Goal: Browse casually

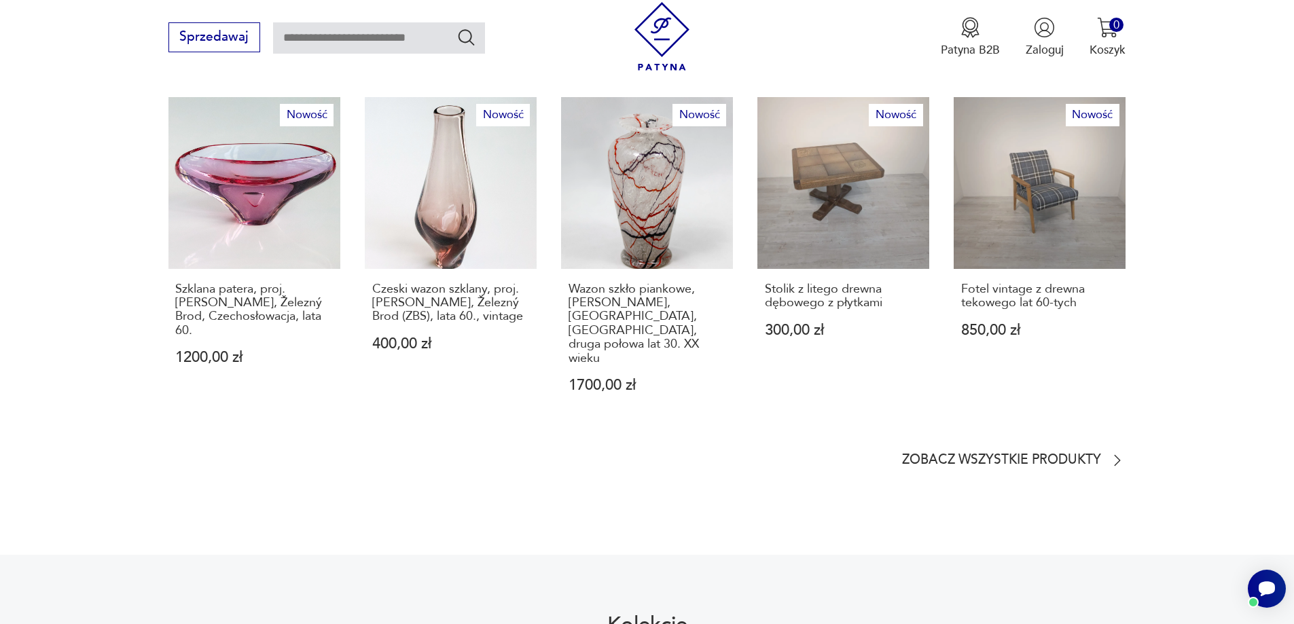
scroll to position [951, 0]
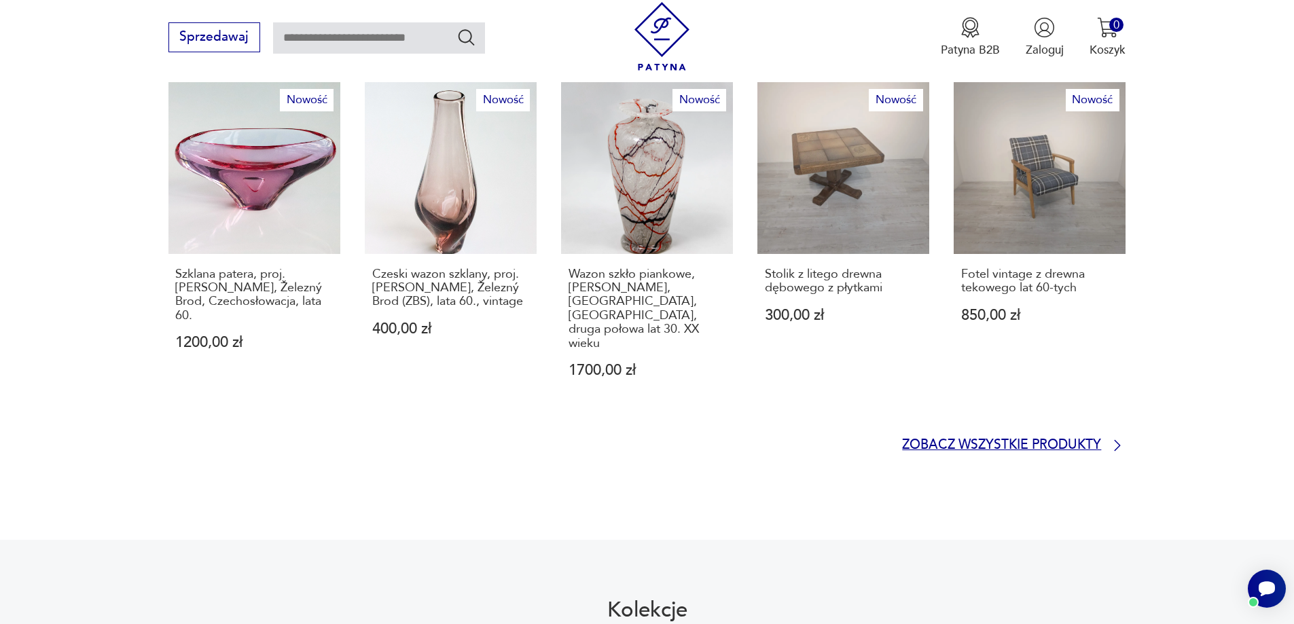
click at [1063, 440] on p "Zobacz wszystkie produkty" at bounding box center [1001, 445] width 199 height 11
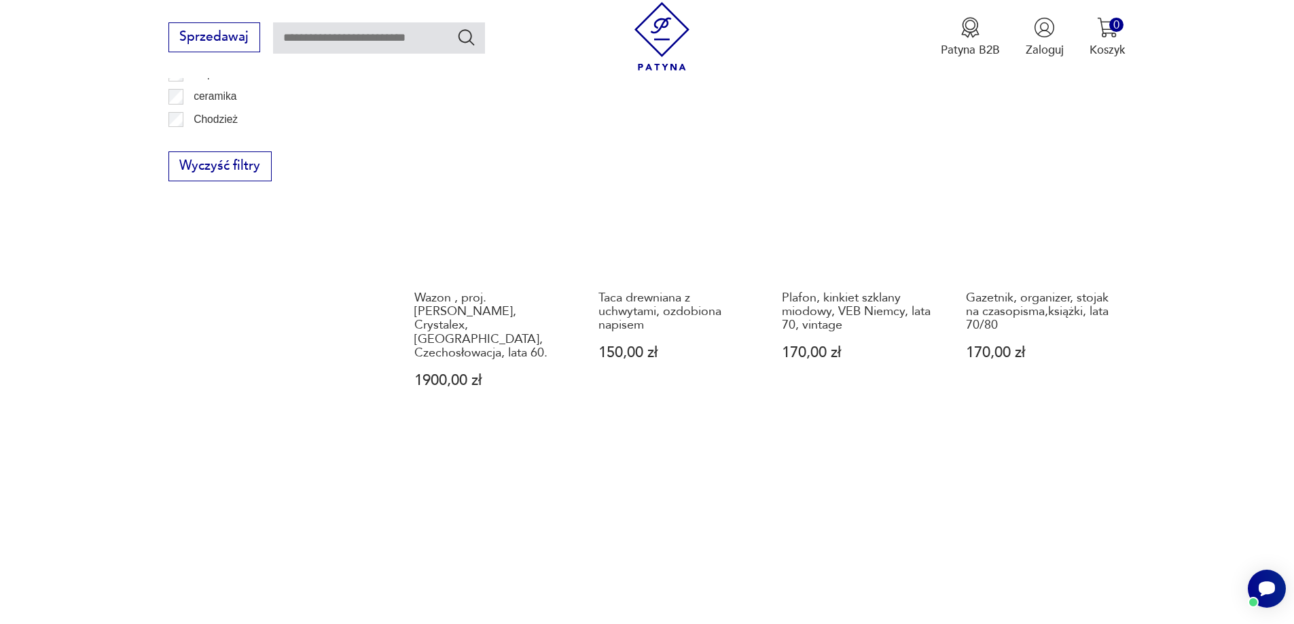
scroll to position [976, 0]
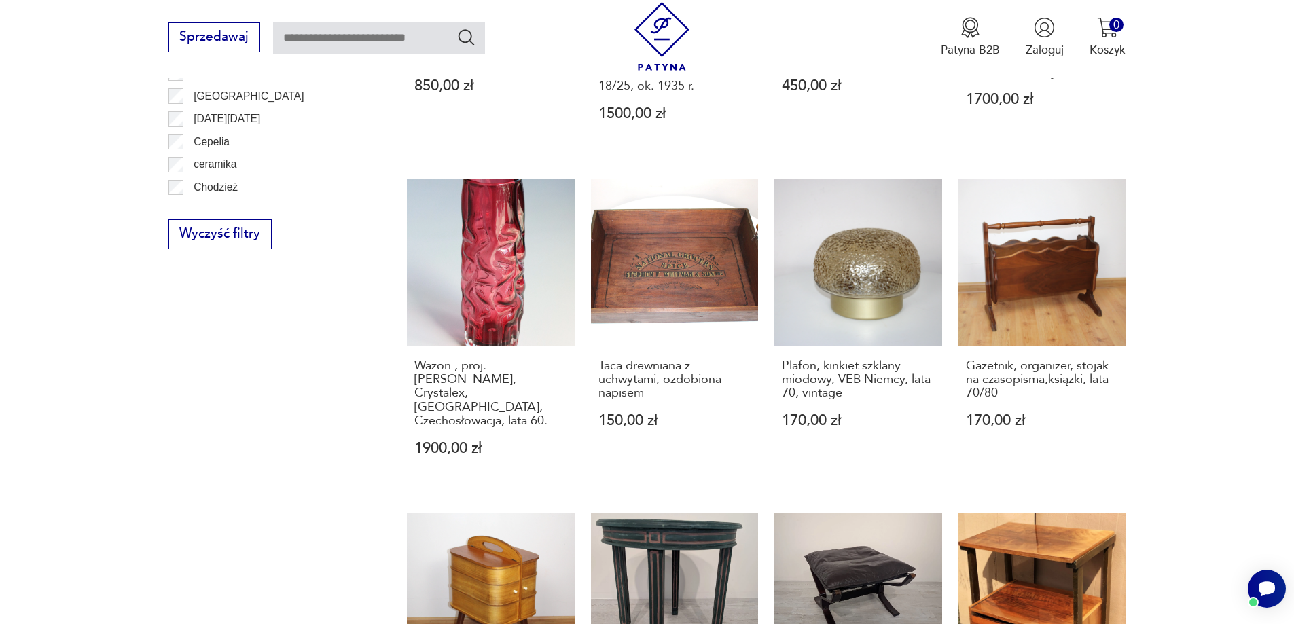
click at [469, 261] on link "Wazon , proj. [PERSON_NAME], Crystalex, [GEOGRAPHIC_DATA], Czechosłowacja, lata…" at bounding box center [491, 333] width 168 height 309
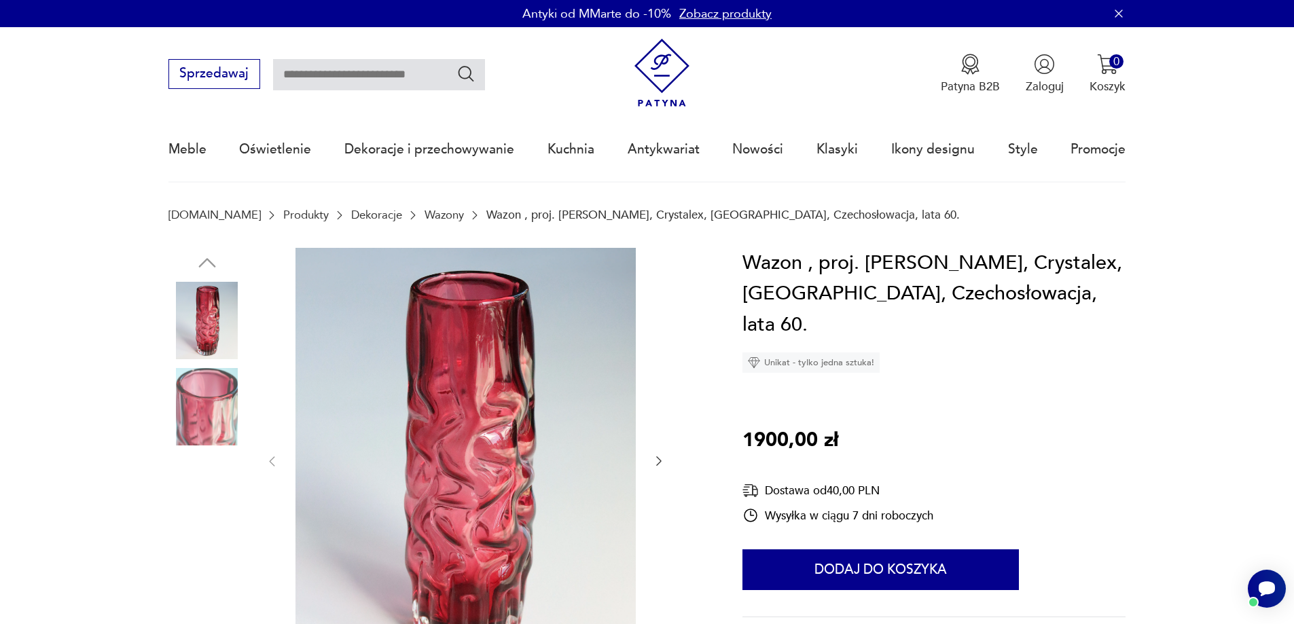
click at [191, 394] on img at bounding box center [206, 406] width 77 height 77
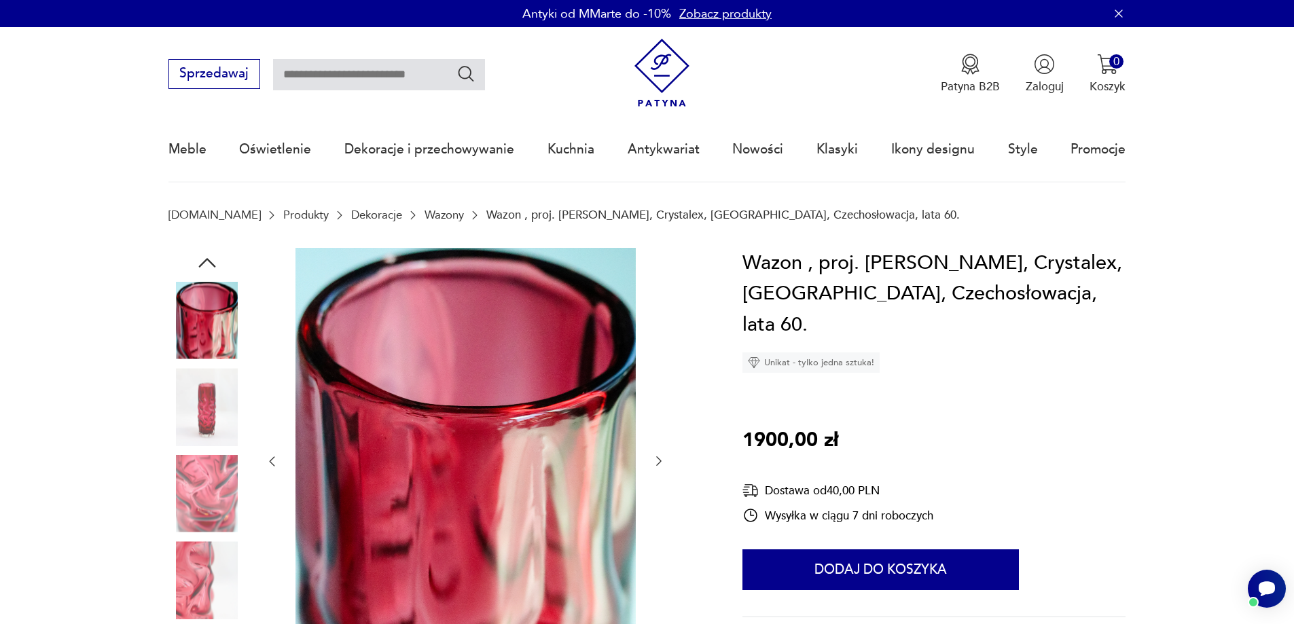
click at [209, 421] on img at bounding box center [206, 406] width 77 height 77
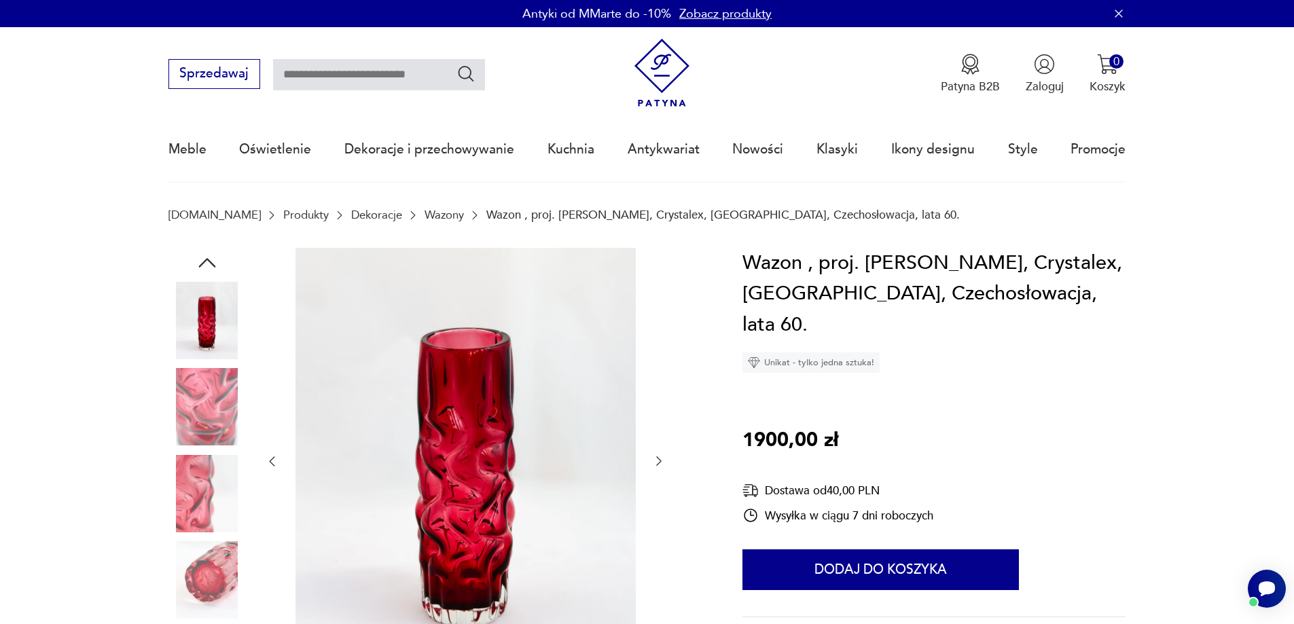
click at [206, 429] on img at bounding box center [206, 406] width 77 height 77
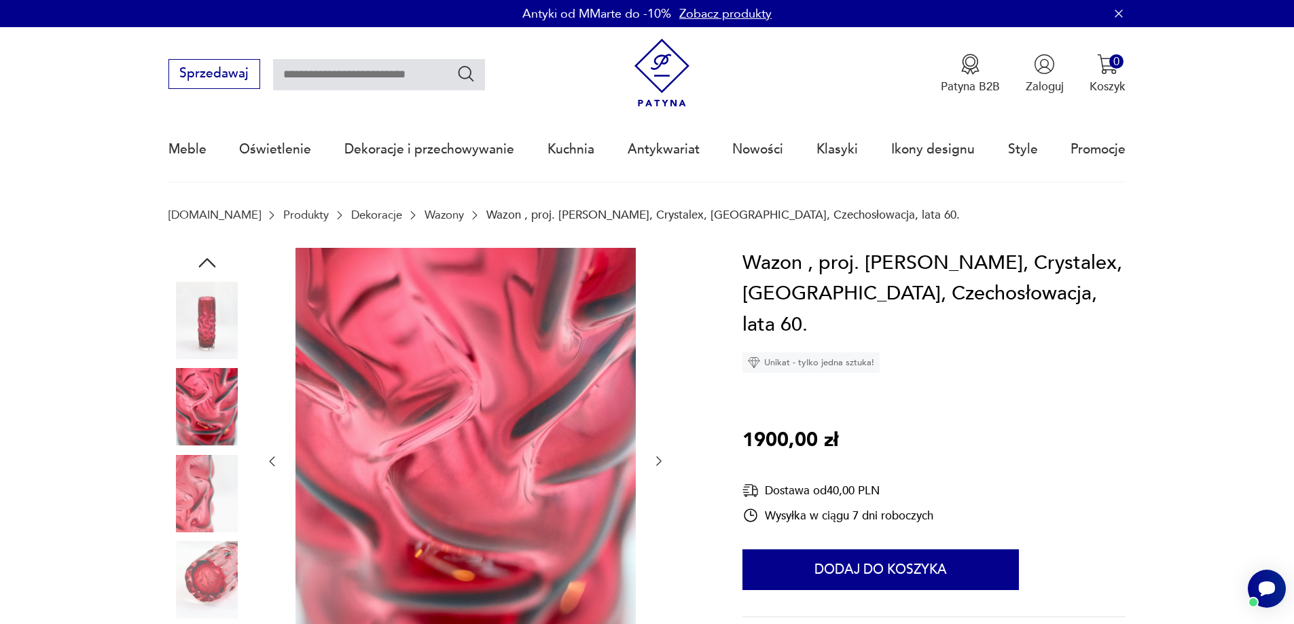
click at [198, 476] on img at bounding box center [206, 493] width 77 height 77
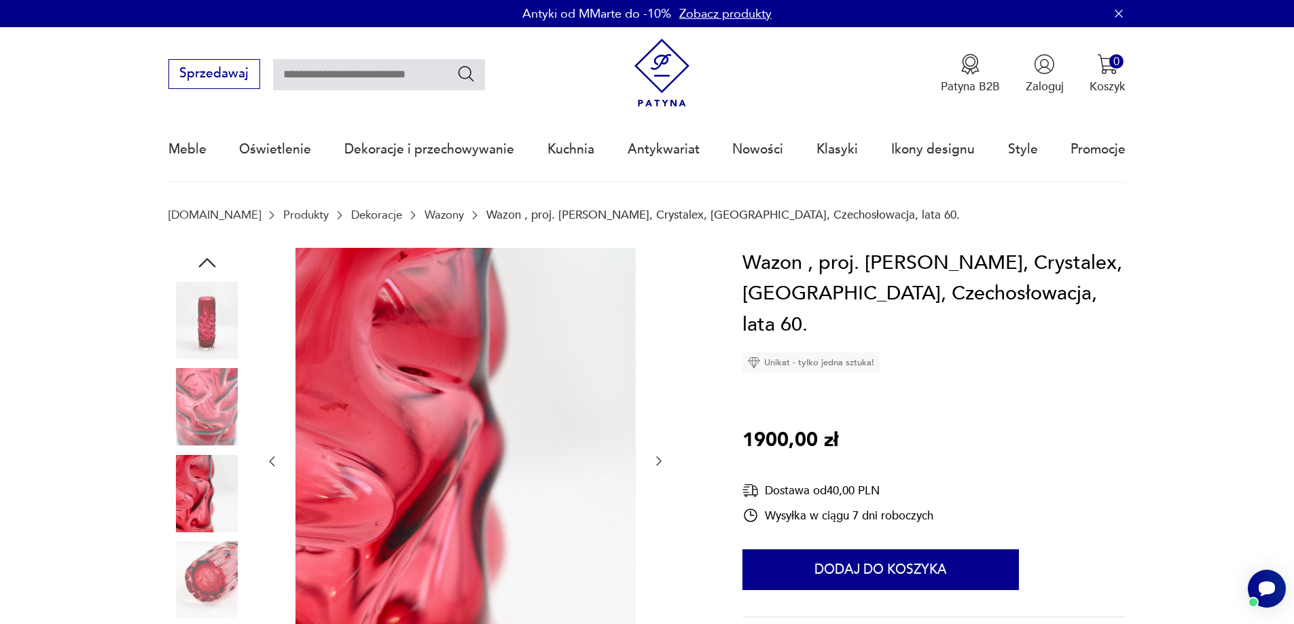
click at [203, 565] on img at bounding box center [206, 579] width 77 height 77
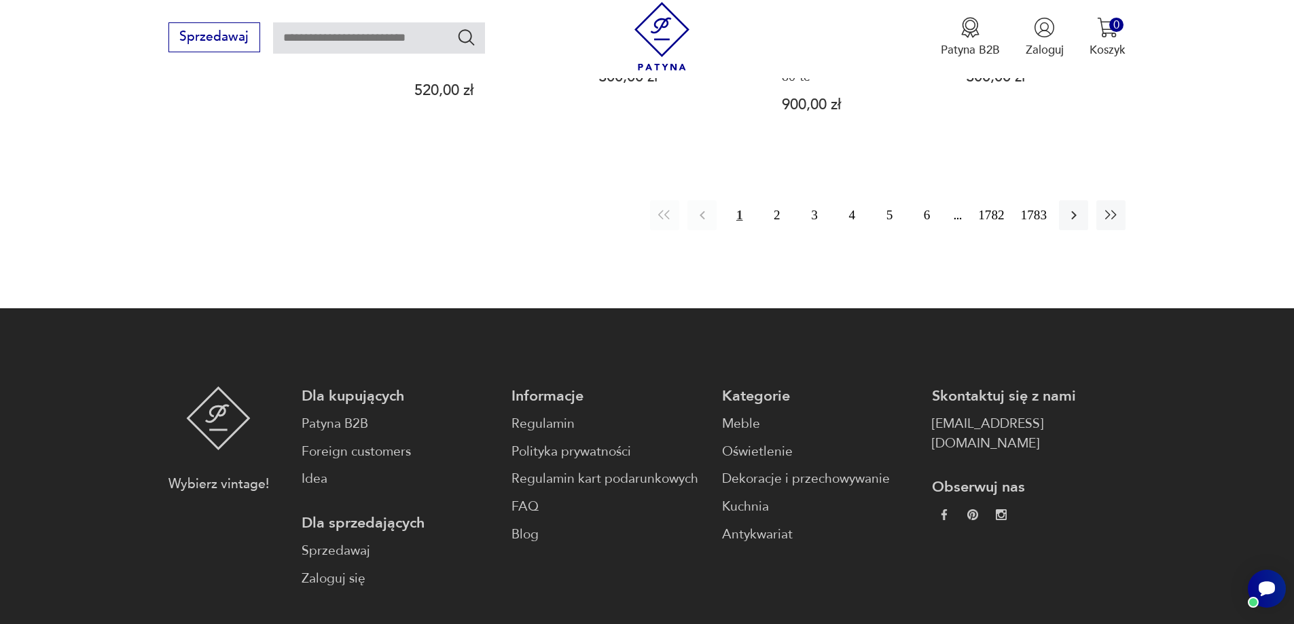
scroll to position [1542, 0]
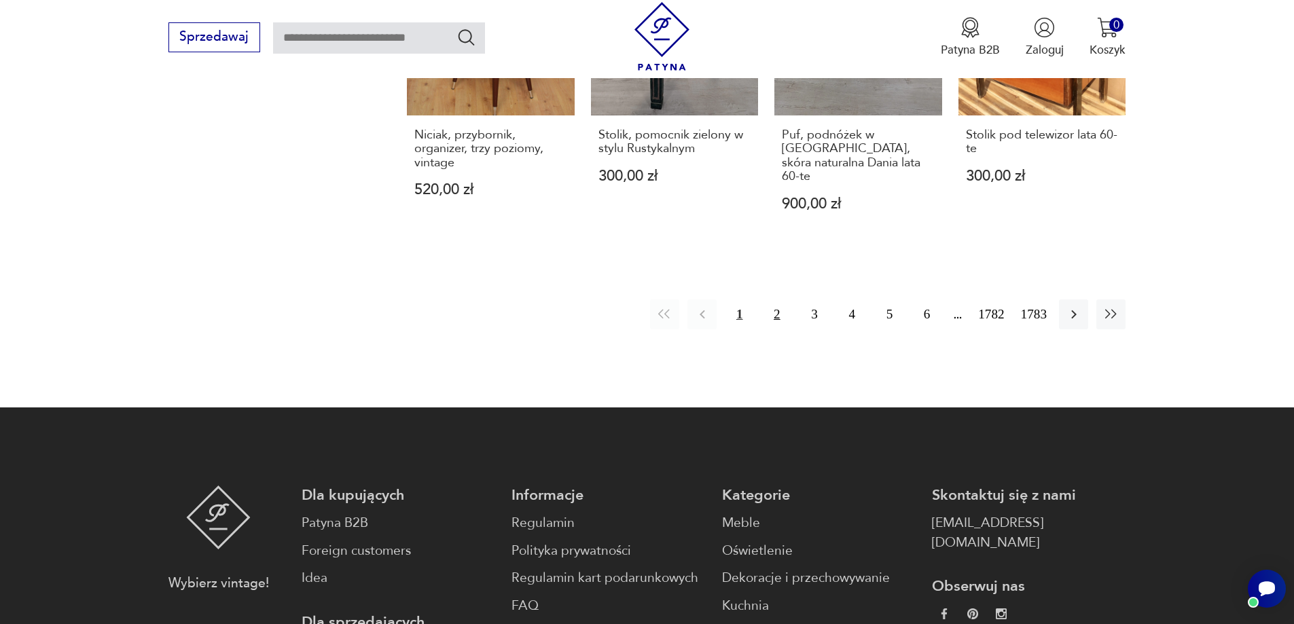
click at [769, 300] on button "2" at bounding box center [776, 314] width 29 height 29
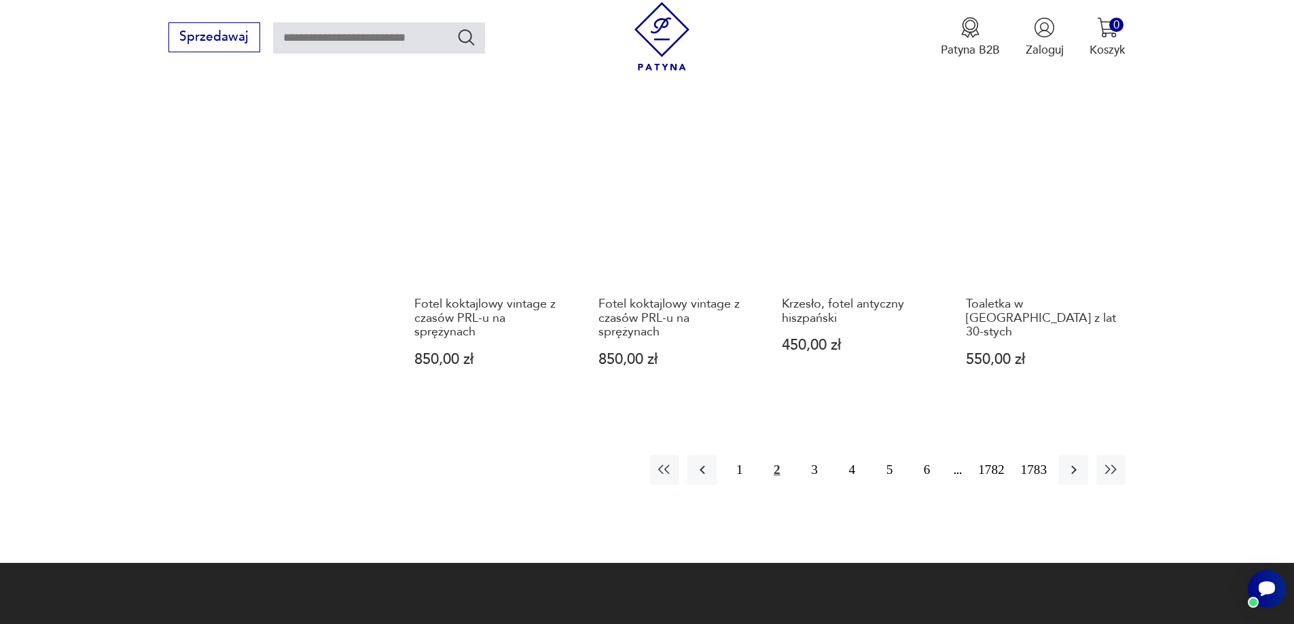
scroll to position [1521, 0]
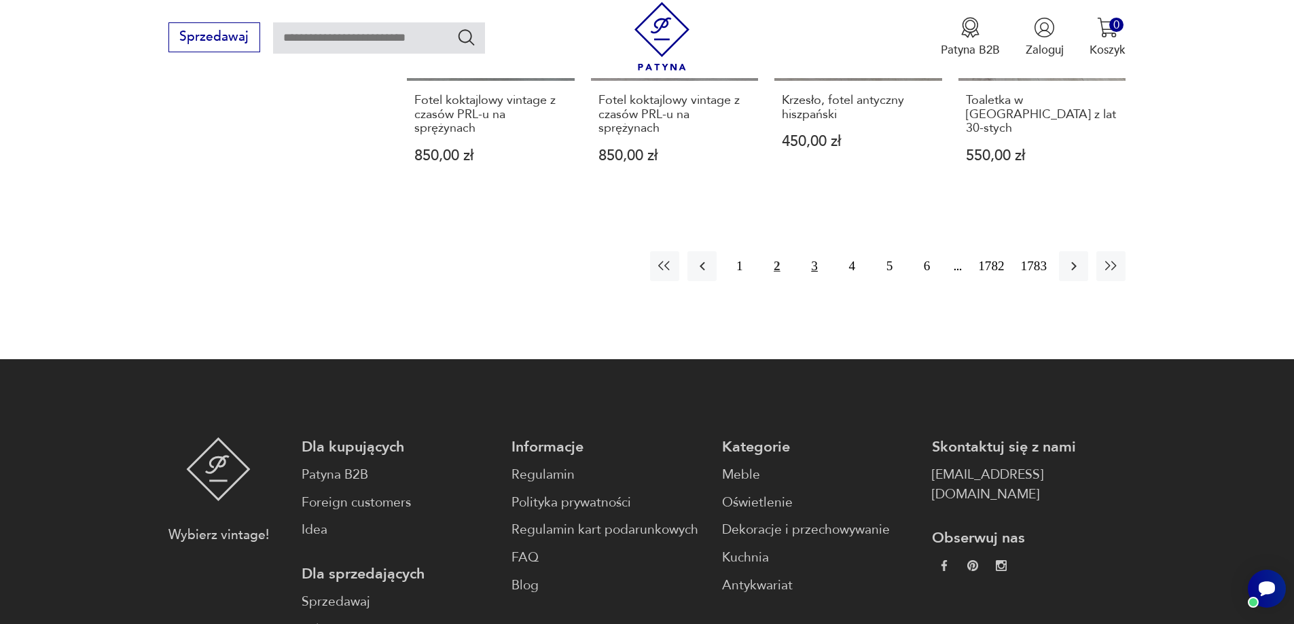
click at [814, 251] on button "3" at bounding box center [813, 265] width 29 height 29
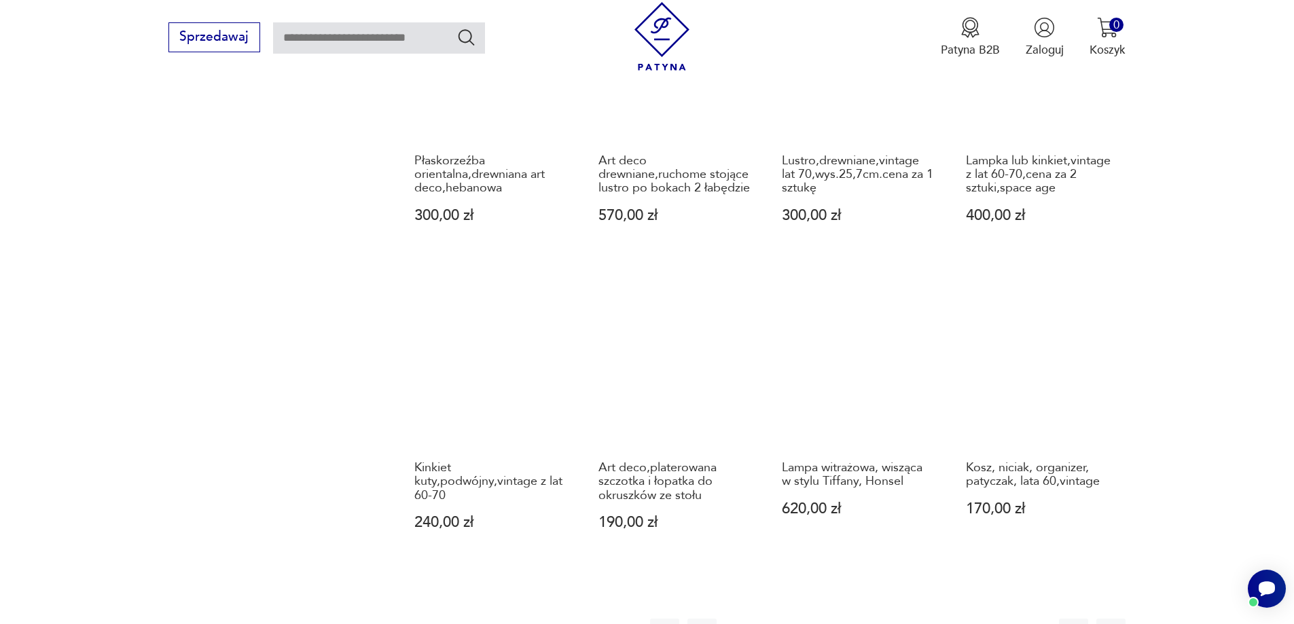
scroll to position [1521, 0]
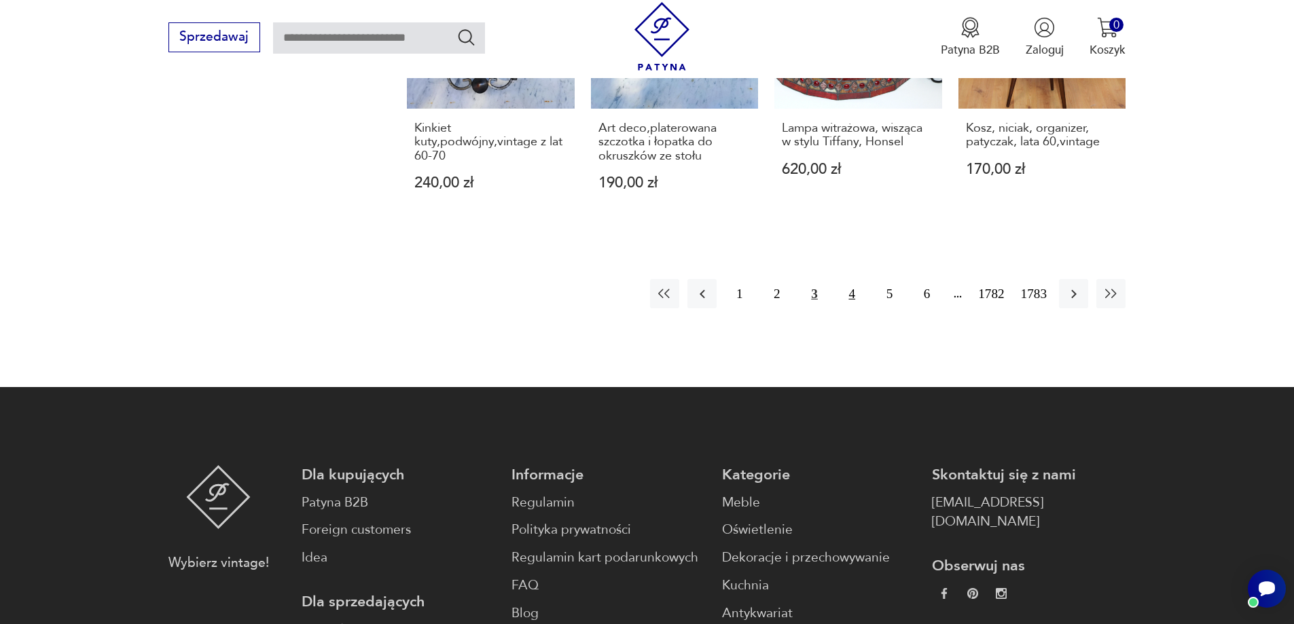
click at [854, 281] on button "4" at bounding box center [851, 293] width 29 height 29
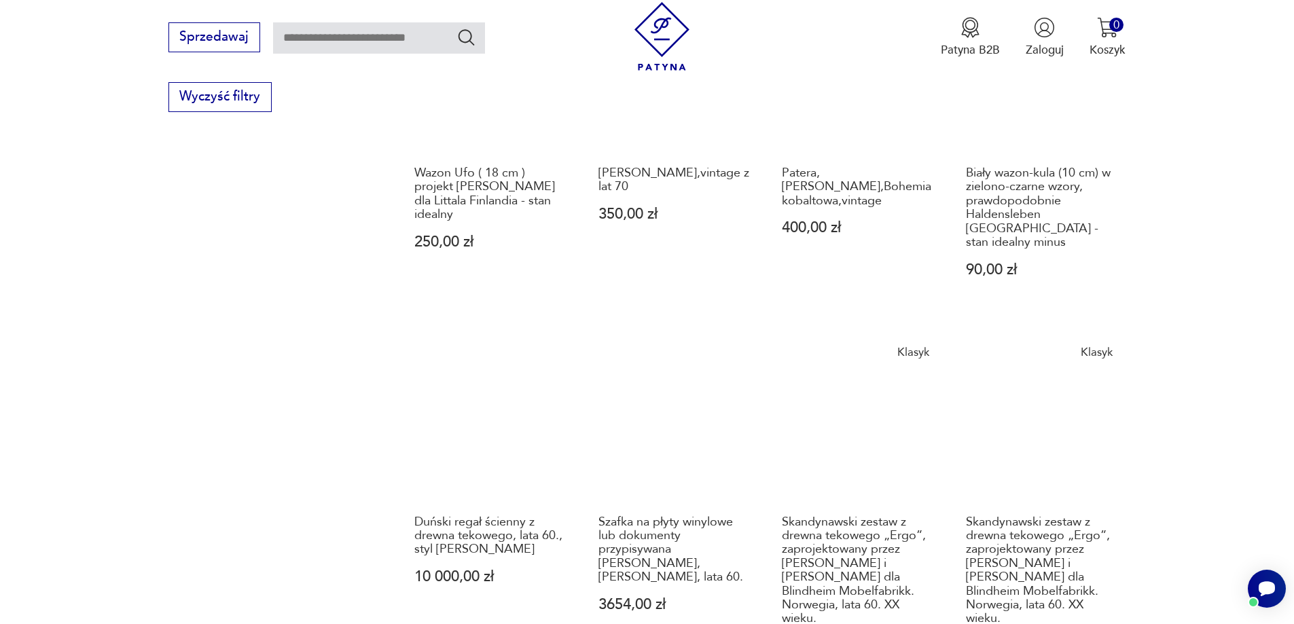
scroll to position [1385, 0]
